Goal: Information Seeking & Learning: Learn about a topic

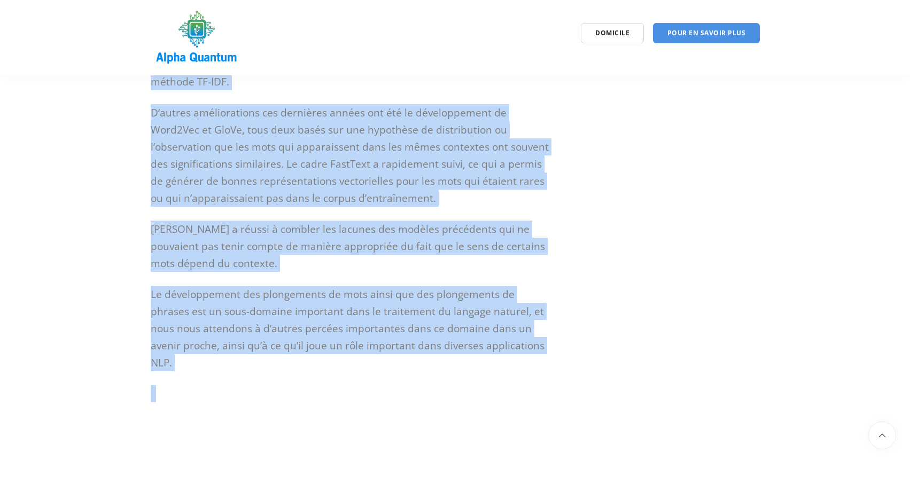
scroll to position [3029, 0]
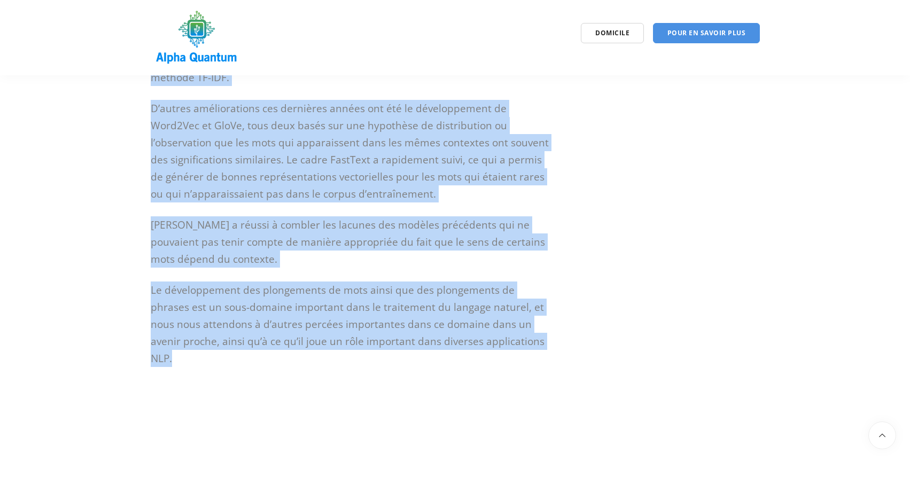
drag, startPoint x: 195, startPoint y: 167, endPoint x: 501, endPoint y: 305, distance: 335.9
copy article "Loremipsumdo sit ametconsect ad elit – Sedd5Eiu, Tempo, InciDidu ut LABo Etdolo…"
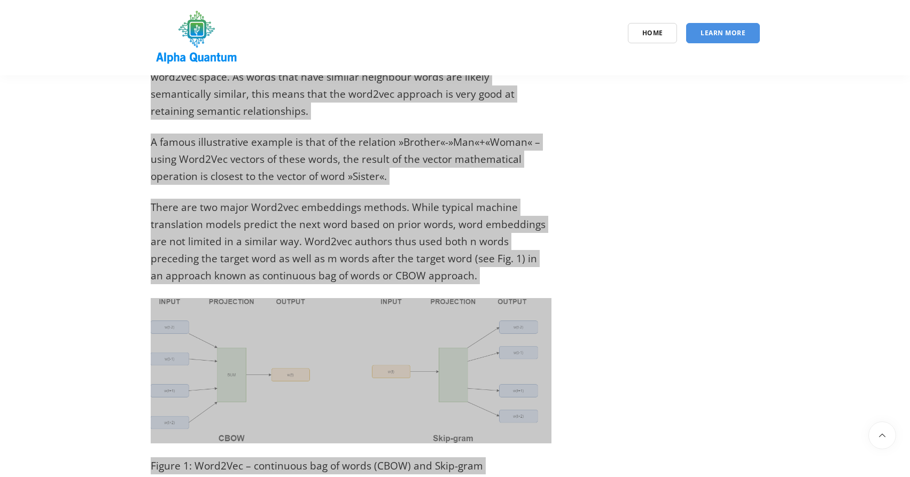
scroll to position [748, 0]
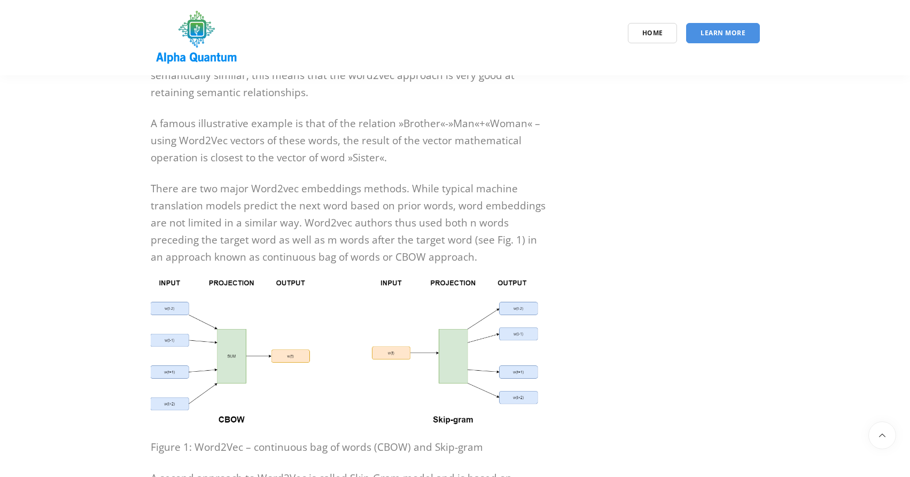
click at [353, 306] on img at bounding box center [351, 352] width 401 height 145
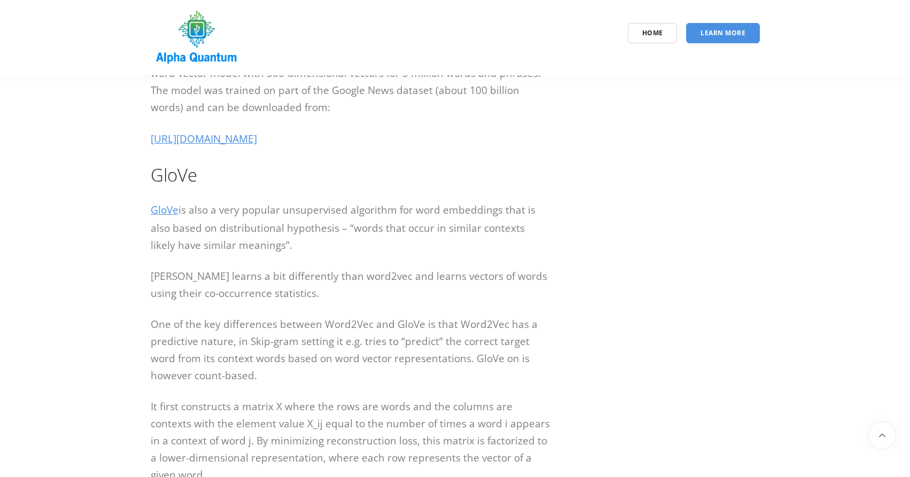
scroll to position [1390, 0]
